Goal: Communication & Community: Answer question/provide support

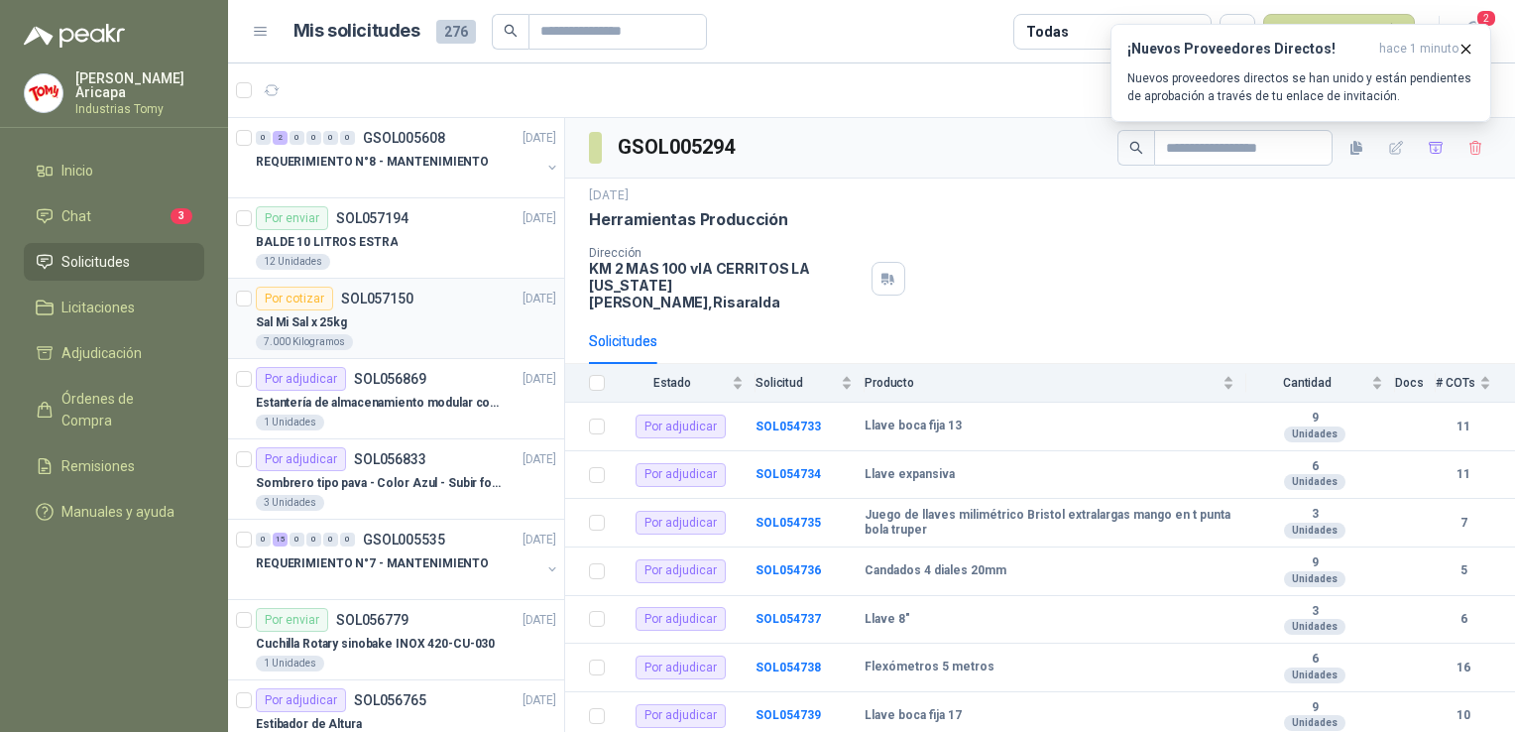
click at [422, 297] on div "Por cotizar SOL057150 [DATE]" at bounding box center [406, 299] width 300 height 24
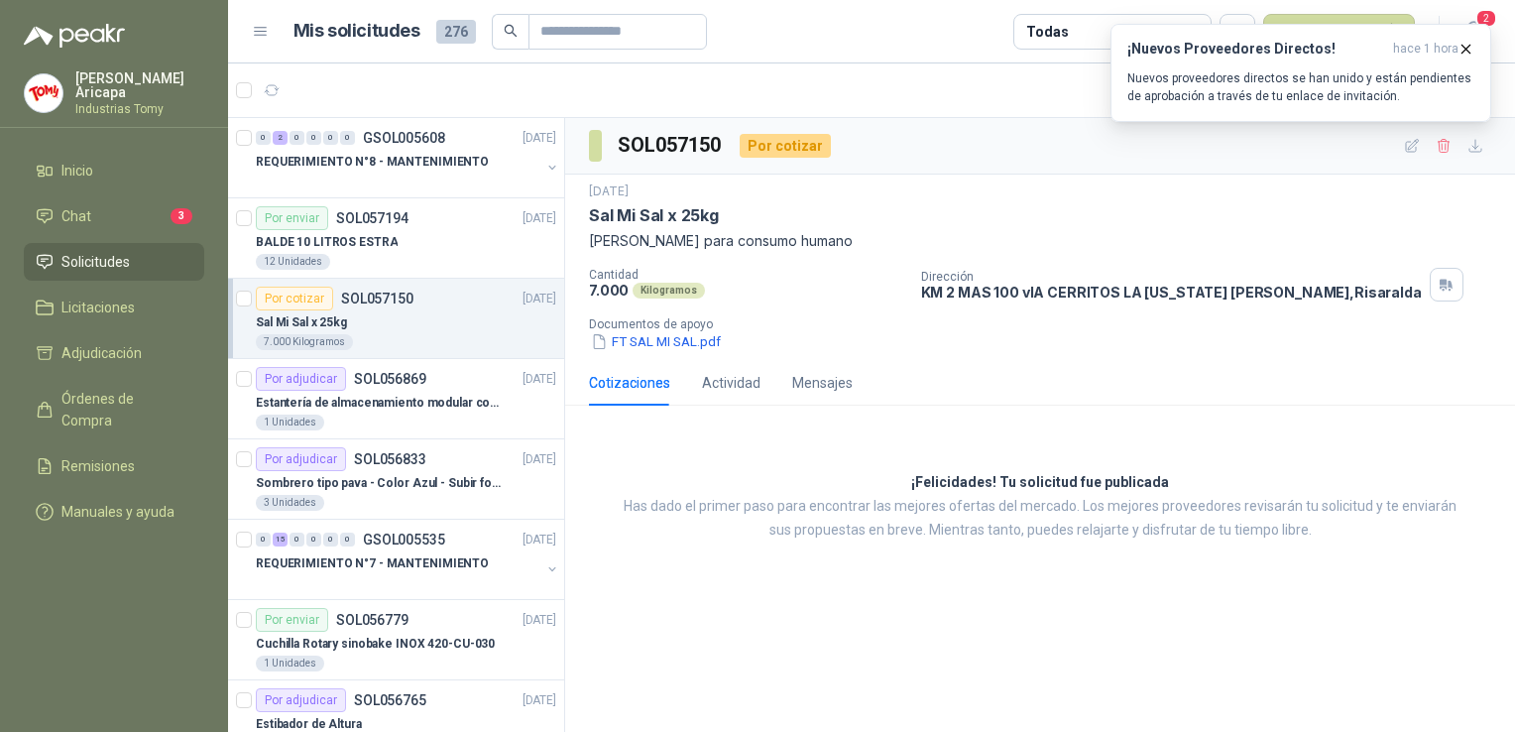
click at [452, 295] on div "Por cotizar SOL057150 [DATE]" at bounding box center [406, 299] width 300 height 24
click at [440, 216] on div "Por enviar SOL057194 [DATE]" at bounding box center [406, 218] width 300 height 24
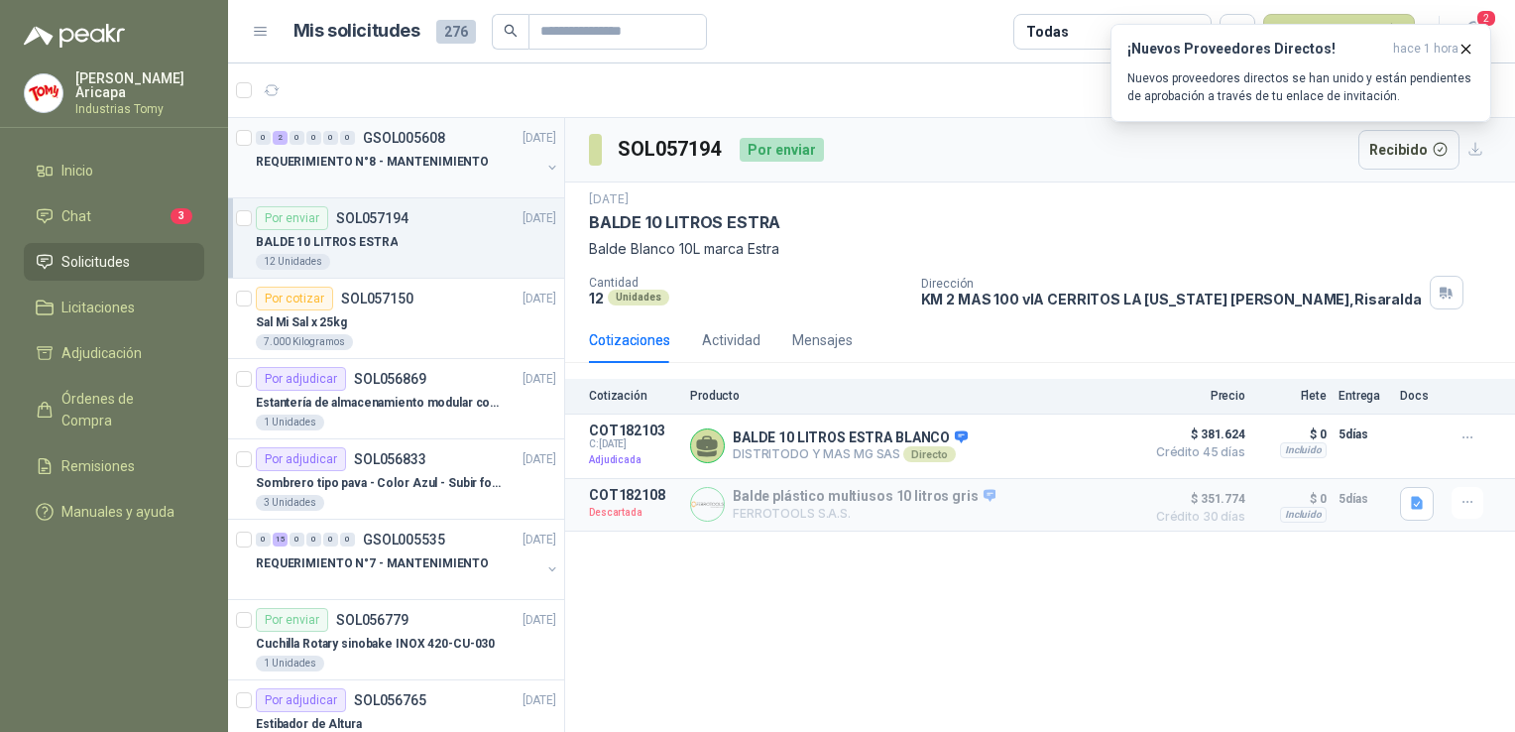
click at [418, 188] on div "0 2 0 0 0 0 GSOL005608 [DATE] REQUERIMIENTO N°8 - MANTENIMIENTO" at bounding box center [396, 158] width 336 height 80
click at [435, 169] on p "REQUERIMIENTO N°8 - MANTENIMIENTO" at bounding box center [372, 162] width 233 height 19
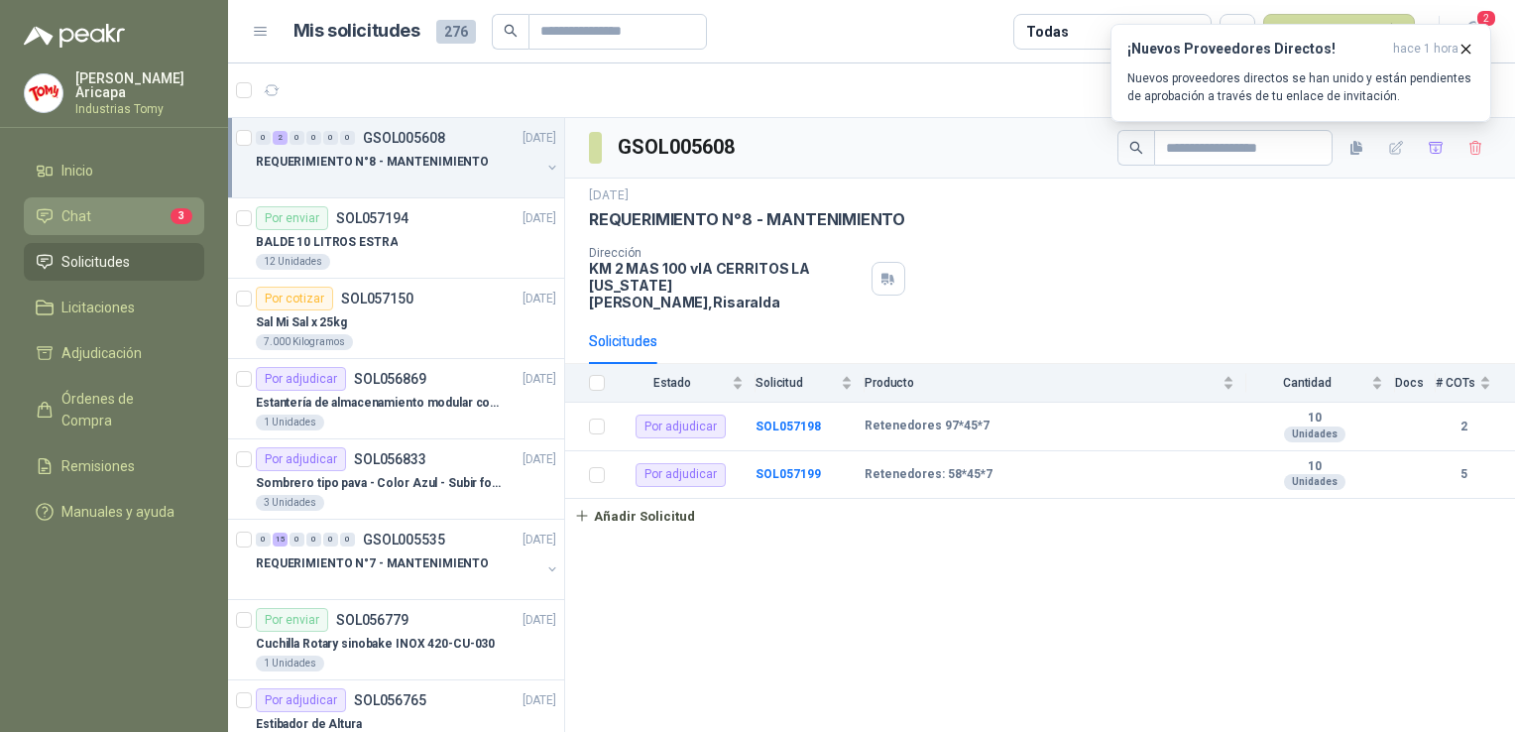
click at [69, 205] on span "Chat" at bounding box center [76, 216] width 30 height 22
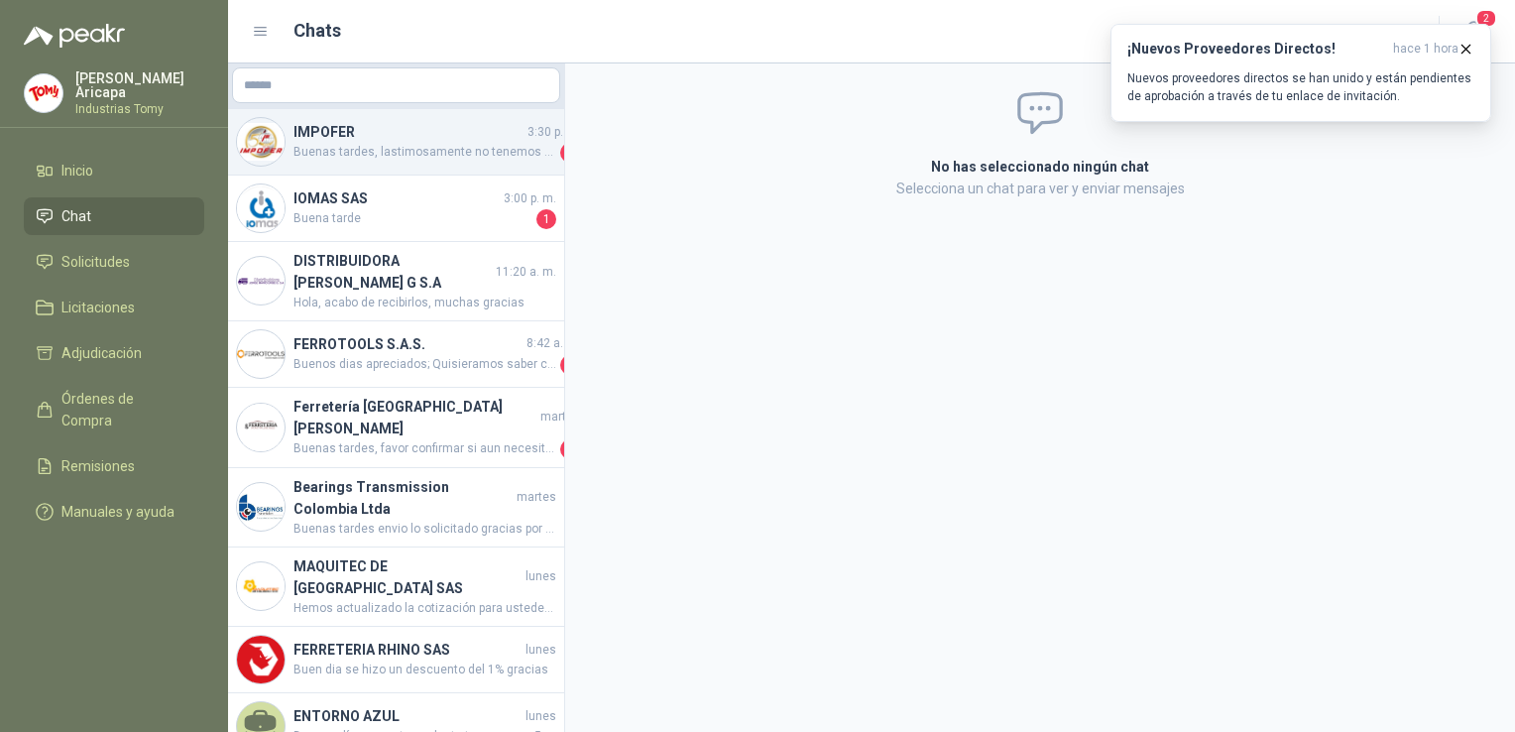
click at [301, 160] on span "Buenas tardes, lastimosamente no tenemos el equipo por Comodato. Sin embargo, p…" at bounding box center [425, 153] width 263 height 20
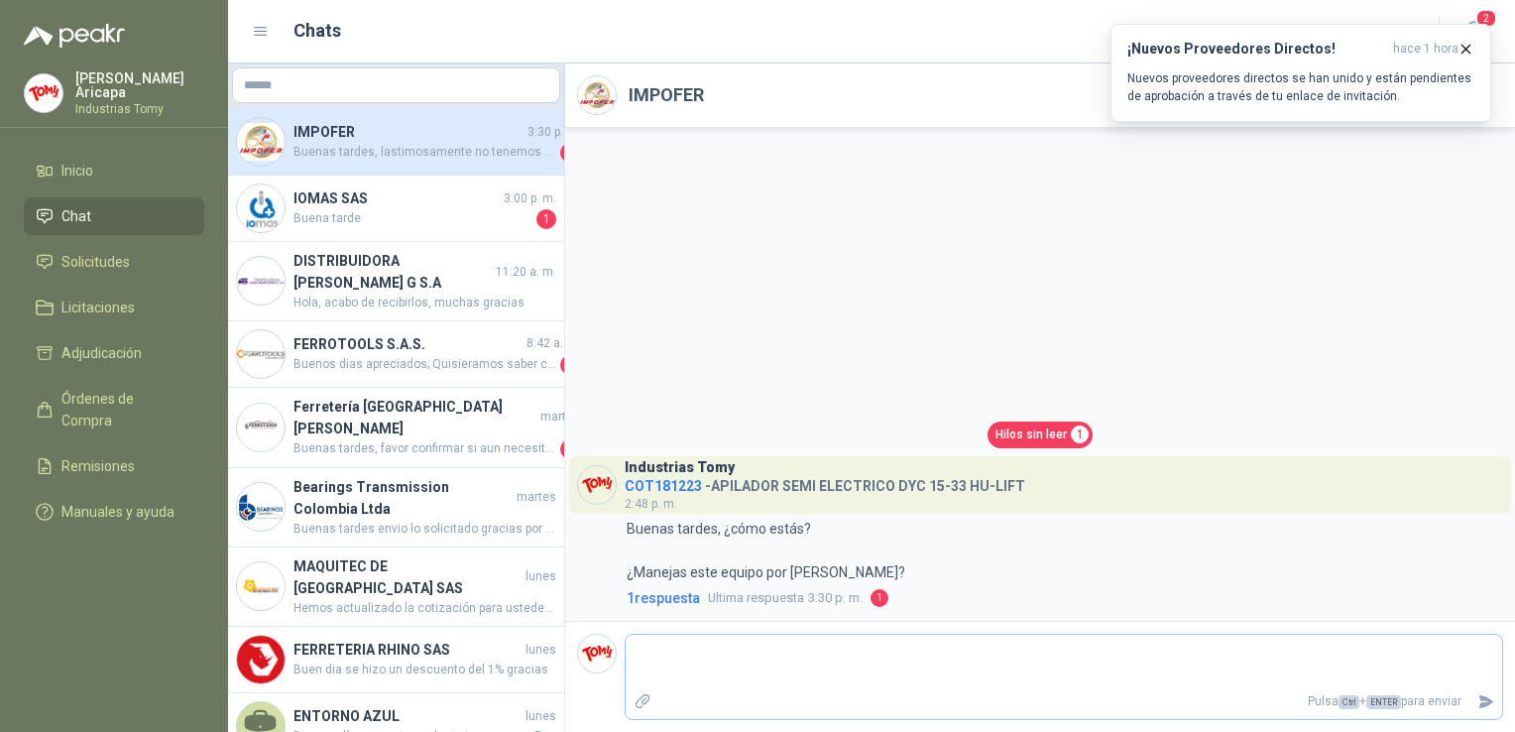
click at [916, 684] on p "Pulsa Ctrl + ENTER para enviar" at bounding box center [1064, 701] width 811 height 35
click at [880, 597] on span "1" at bounding box center [880, 598] width 18 height 18
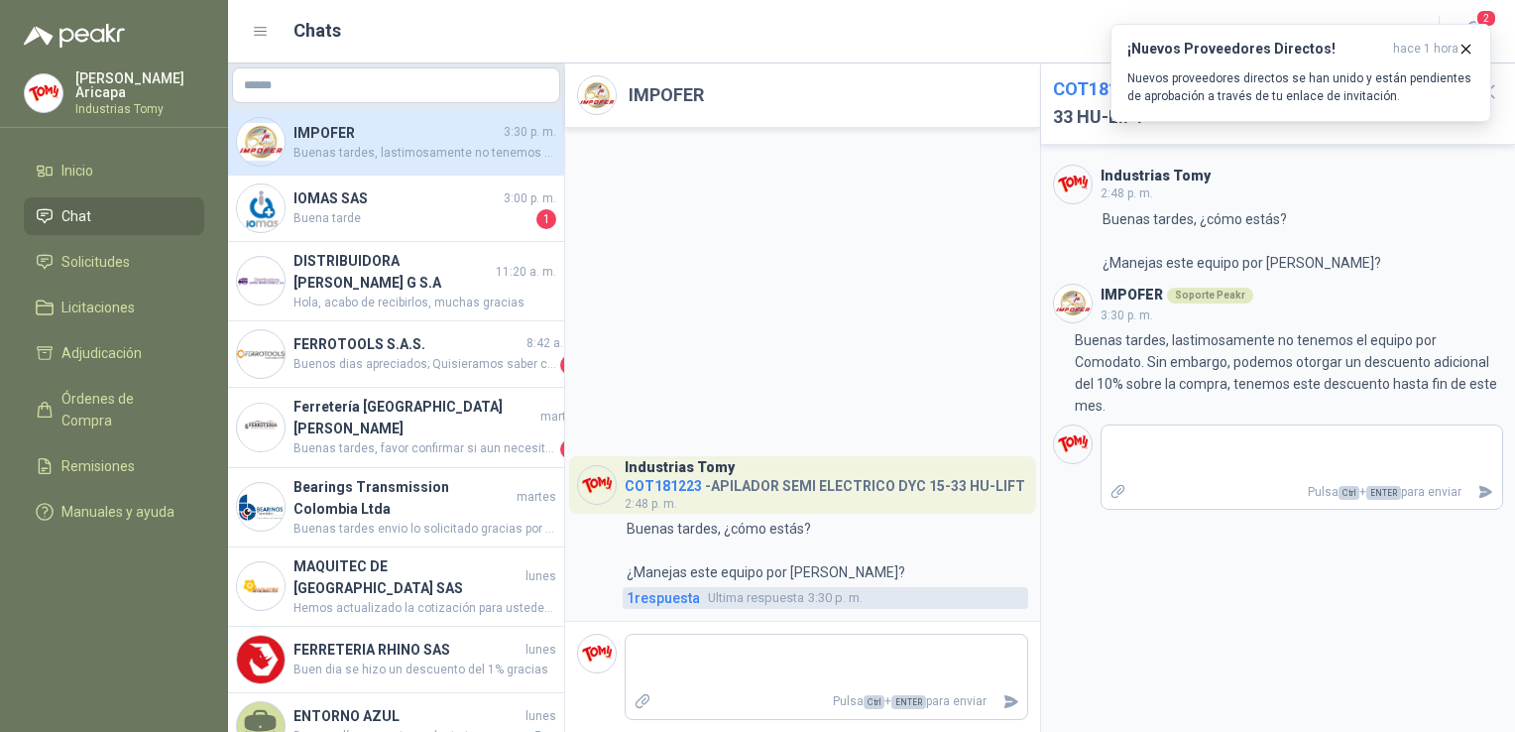
click at [108, 280] on ul "Inicio Chat Solicitudes Licitaciones Adjudicación Órdenes de Compra Remisiones …" at bounding box center [114, 345] width 228 height 387
click at [109, 268] on link "Solicitudes" at bounding box center [114, 262] width 180 height 38
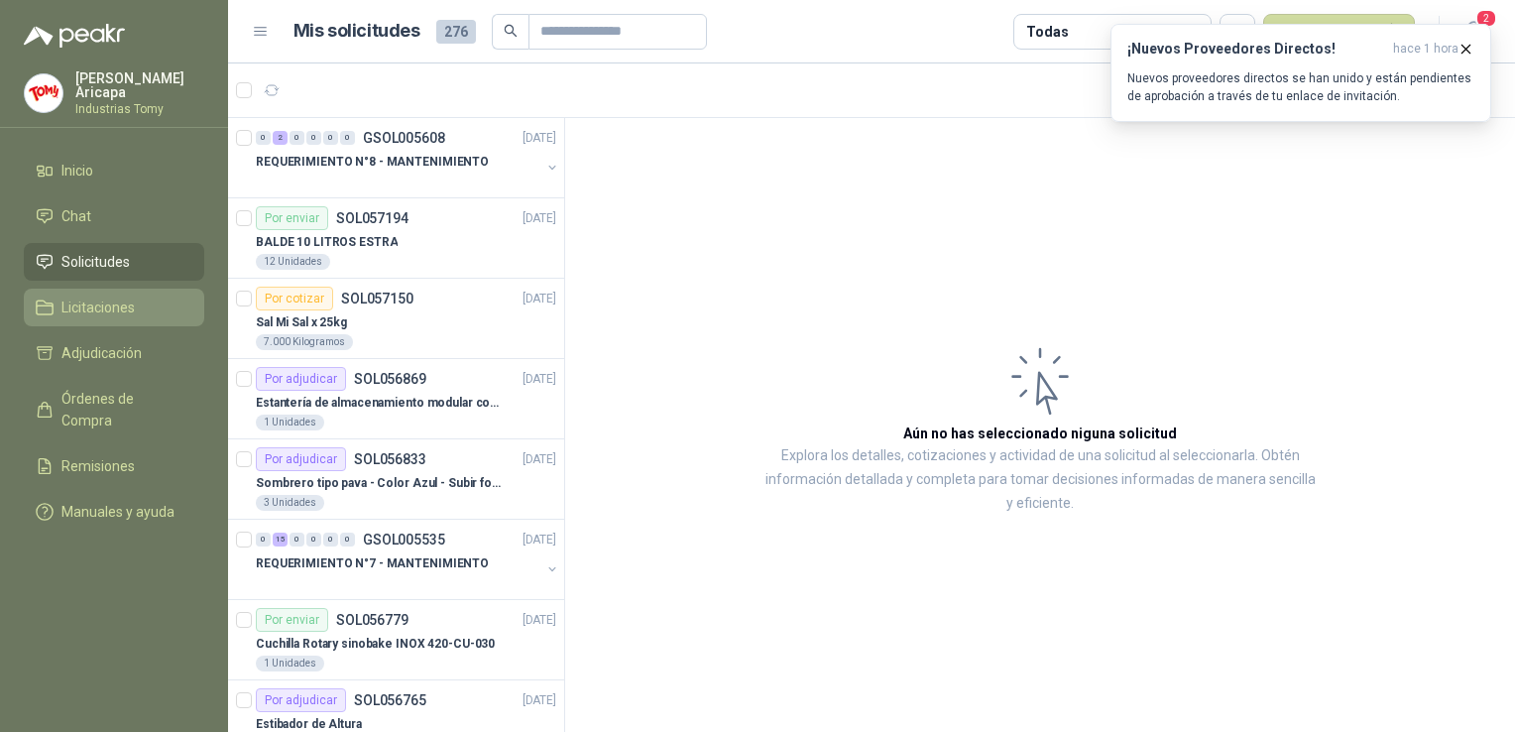
click at [112, 307] on span "Licitaciones" at bounding box center [97, 308] width 73 height 22
